Goal: Task Accomplishment & Management: Manage account settings

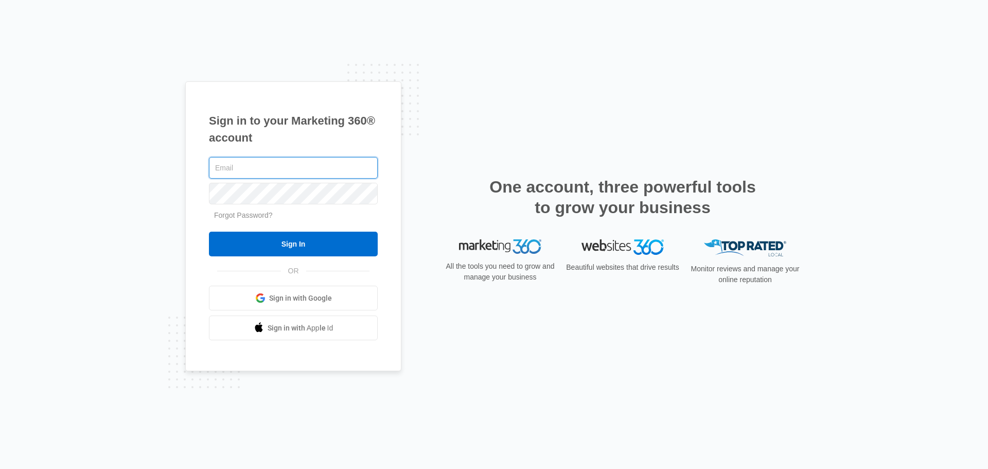
type input "john.obertubbesing@madwire.com"
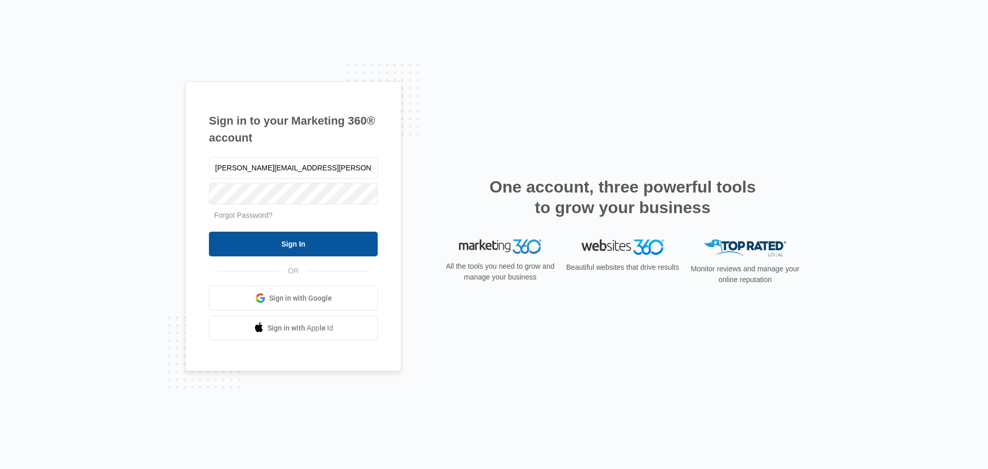
click at [285, 246] on input "Sign In" at bounding box center [293, 243] width 169 height 25
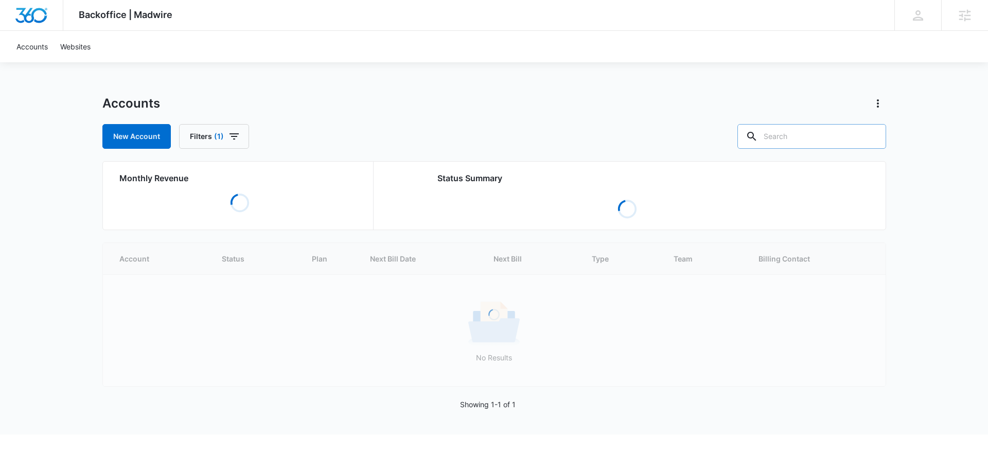
click at [837, 142] on input "text" at bounding box center [811, 136] width 149 height 25
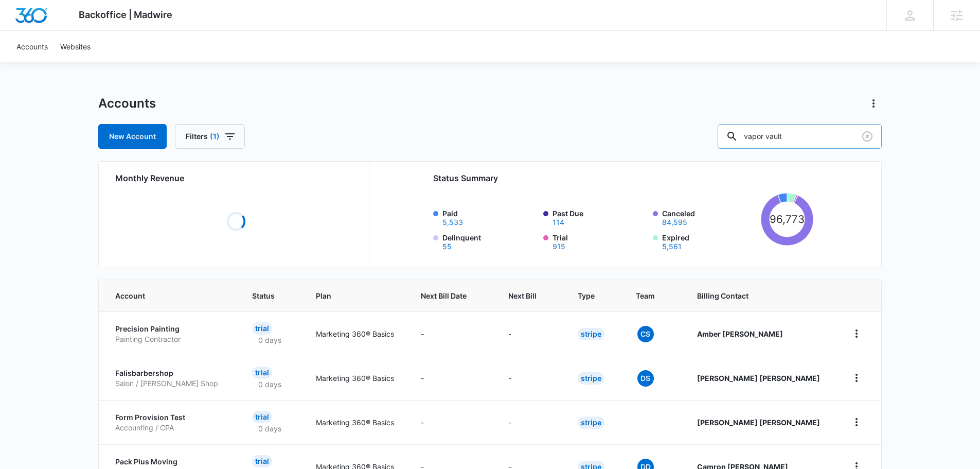
type input "vapor vault"
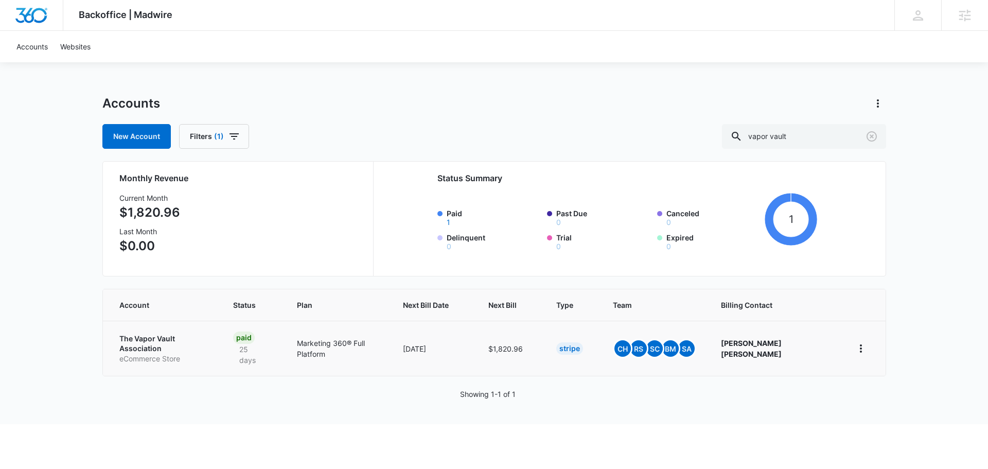
click at [203, 340] on p "The Vapor Vault Association" at bounding box center [163, 343] width 89 height 20
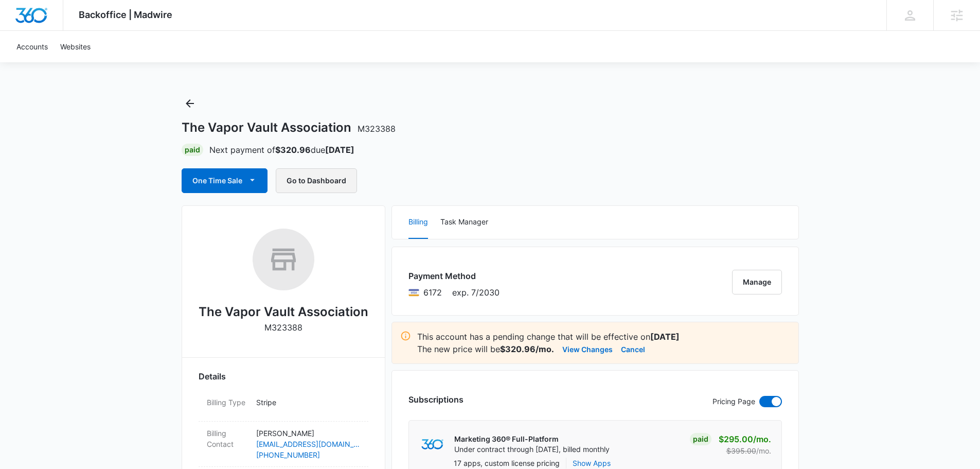
click at [333, 184] on button "Go to Dashboard" at bounding box center [316, 180] width 81 height 25
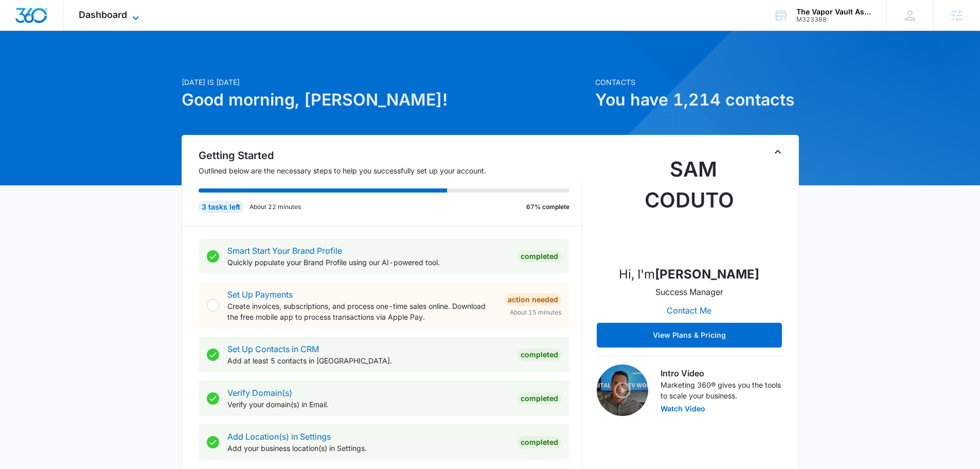
click at [119, 17] on span "Dashboard" at bounding box center [103, 14] width 48 height 11
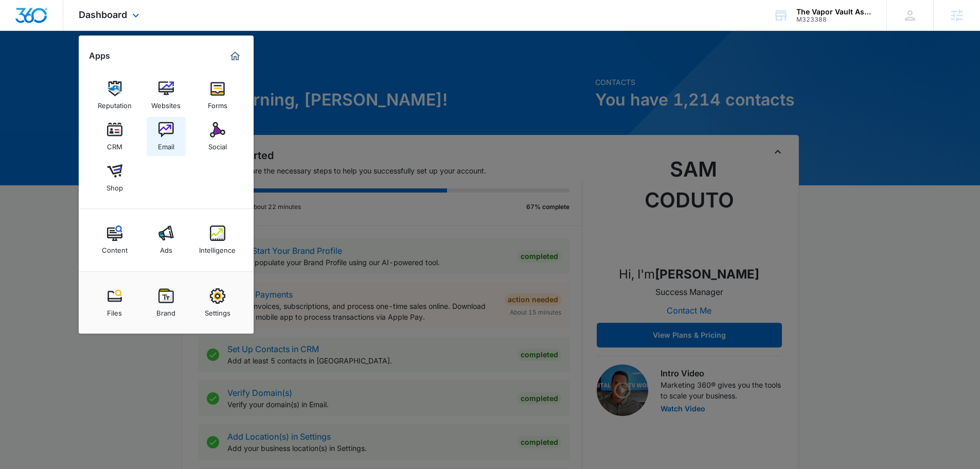
click at [169, 133] on img at bounding box center [165, 129] width 15 height 15
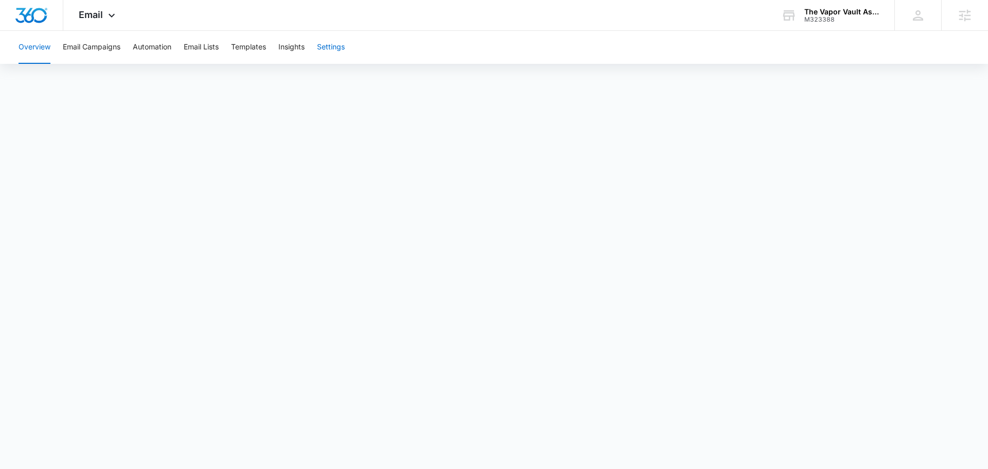
click at [339, 43] on button "Settings" at bounding box center [331, 47] width 28 height 33
